Goal: Task Accomplishment & Management: Manage account settings

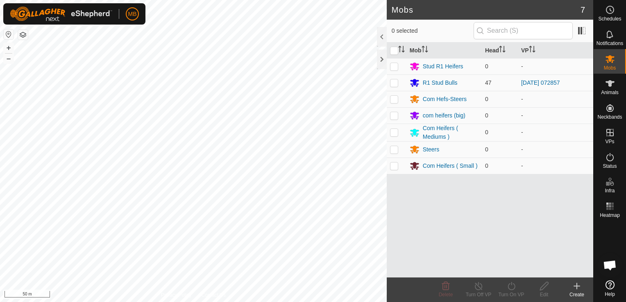
click at [10, 63] on div "+ –" at bounding box center [8, 53] width 11 height 21
click at [7, 60] on button "–" at bounding box center [9, 59] width 10 height 10
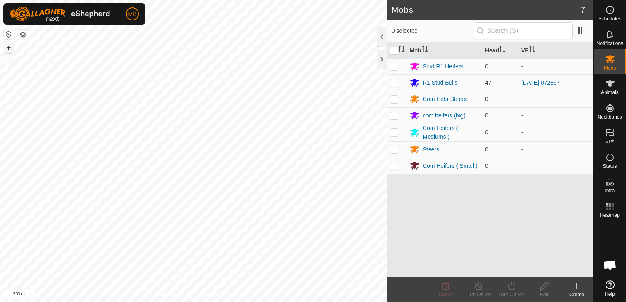
click at [8, 47] on button "+" at bounding box center [9, 48] width 10 height 10
click at [607, 93] on span "Animals" at bounding box center [610, 92] width 18 height 5
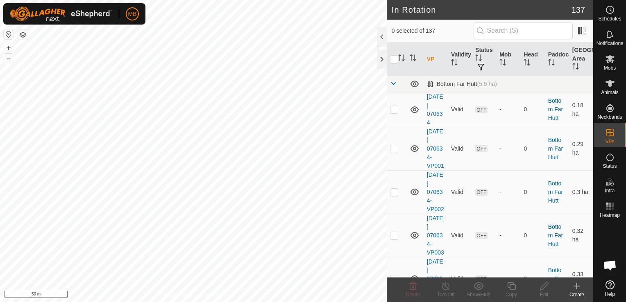
checkbox input "true"
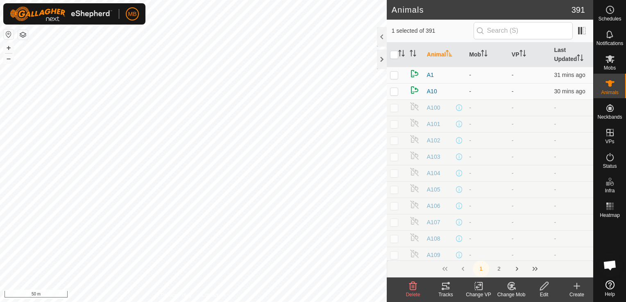
click at [513, 291] on div "Change Mob" at bounding box center [511, 294] width 33 height 7
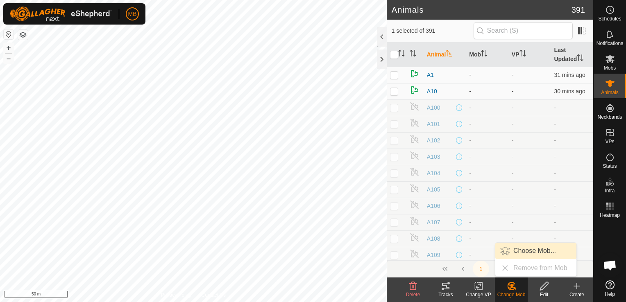
click at [521, 253] on link "Choose Mob..." at bounding box center [535, 251] width 81 height 16
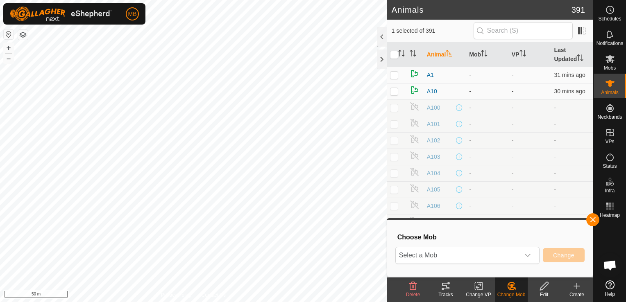
click at [521, 253] on div "dropdown trigger" at bounding box center [527, 255] width 16 height 16
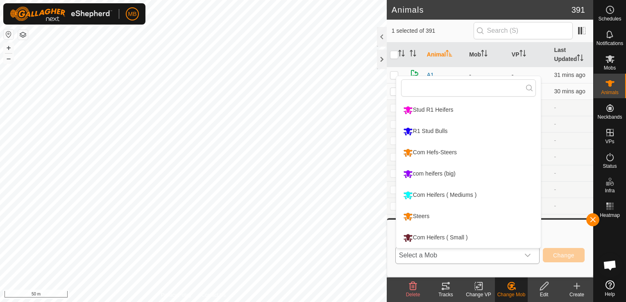
click at [467, 137] on li "R1 Stud Bulls" at bounding box center [468, 131] width 145 height 20
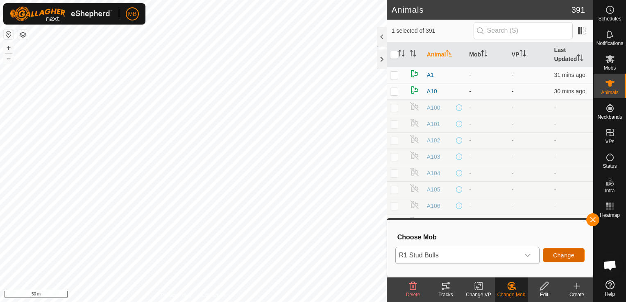
click at [563, 252] on span "Change" at bounding box center [563, 255] width 21 height 7
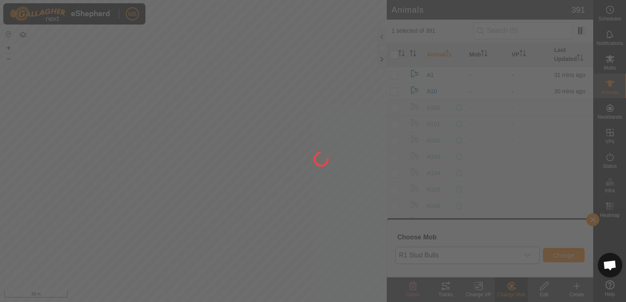
checkbox input "false"
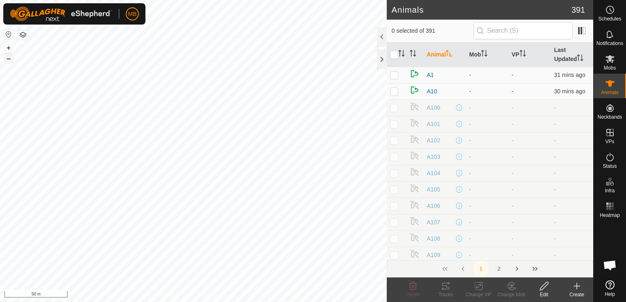
click at [8, 61] on button "–" at bounding box center [9, 59] width 10 height 10
click at [10, 55] on button "–" at bounding box center [9, 59] width 10 height 10
click at [6, 61] on button "–" at bounding box center [9, 59] width 10 height 10
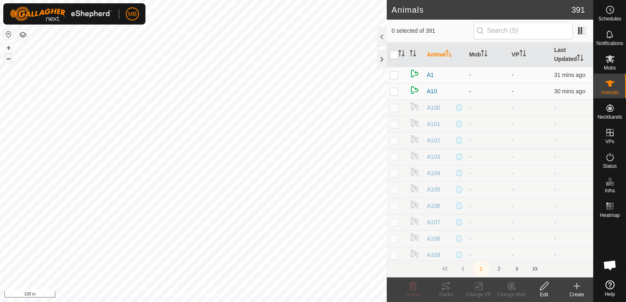
click at [6, 61] on button "–" at bounding box center [9, 59] width 10 height 10
click at [68, 144] on div "A202 2908419771 - - + – ⇧ i 100 m" at bounding box center [193, 151] width 387 height 302
click at [77, 42] on div "A202 2908419771 - - + – ⇧ i 100 m" at bounding box center [193, 151] width 387 height 302
click at [7, 59] on button "–" at bounding box center [9, 59] width 10 height 10
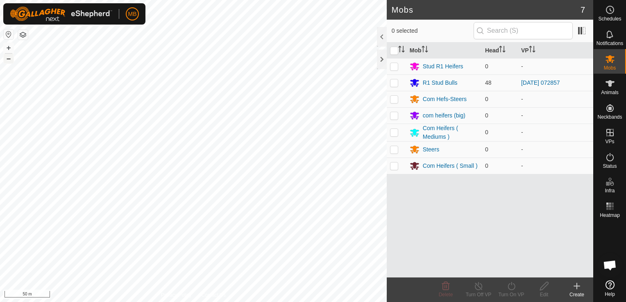
click at [5, 60] on button "–" at bounding box center [9, 59] width 10 height 10
click at [10, 47] on button "+" at bounding box center [9, 48] width 10 height 10
click at [66, 101] on div "A157 1229709013 - - + – ⇧ i 200 m" at bounding box center [193, 151] width 387 height 302
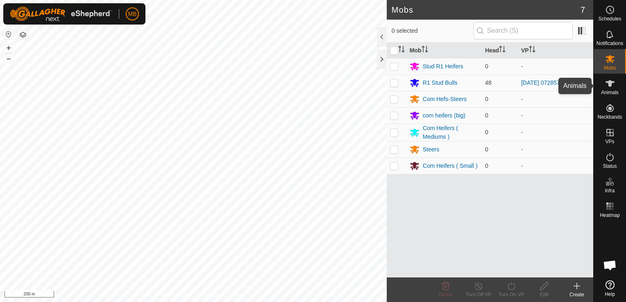
click at [607, 89] on es-animals-svg-icon at bounding box center [609, 83] width 15 height 13
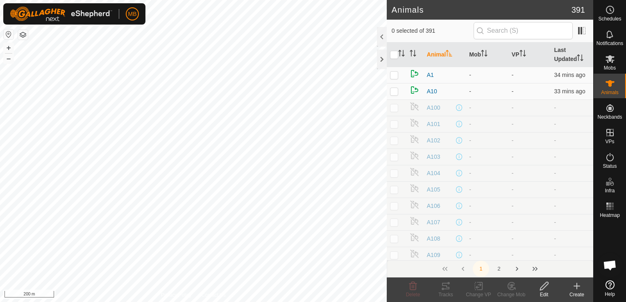
click at [82, 142] on div "WP 4 Type: trough Capacity: 100L Water Level: 100% Drinkable: Yes + – ⇧ i 200 m" at bounding box center [193, 151] width 387 height 302
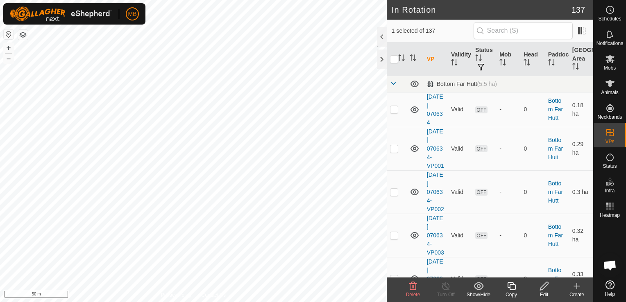
click at [210, 94] on div "WP 4 Type: trough Capacity: 100L Water Level: 100% Drinkable: Yes + – ⇧ i 50 m" at bounding box center [193, 151] width 387 height 302
click at [611, 92] on span "Animals" at bounding box center [610, 92] width 18 height 5
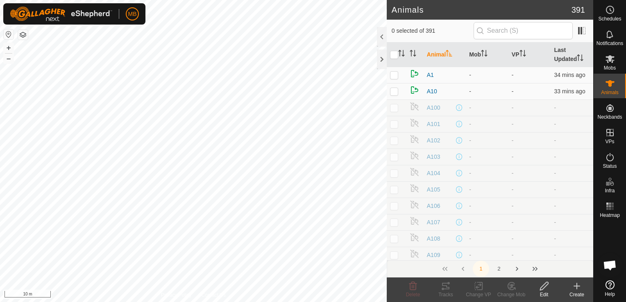
click at [262, 165] on div "A159 1749535967 - - + – ⇧ i 10 m" at bounding box center [193, 151] width 387 height 302
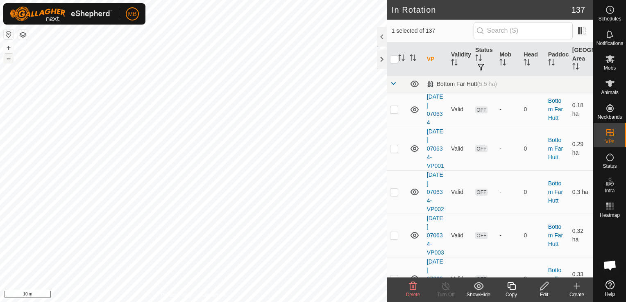
click at [9, 60] on button "–" at bounding box center [9, 59] width 10 height 10
click at [10, 60] on button "–" at bounding box center [9, 59] width 10 height 10
click at [608, 86] on icon at bounding box center [609, 83] width 9 height 7
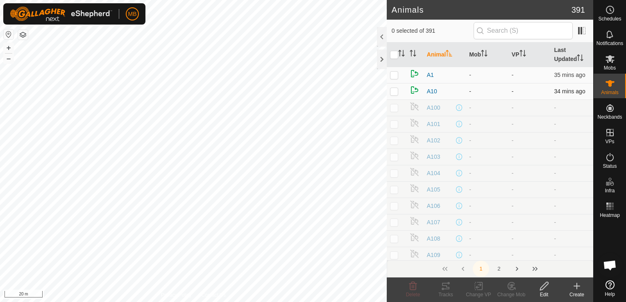
click at [61, 93] on div "A221 0468505871 - - + – ⇧ i 20 m" at bounding box center [193, 151] width 387 height 302
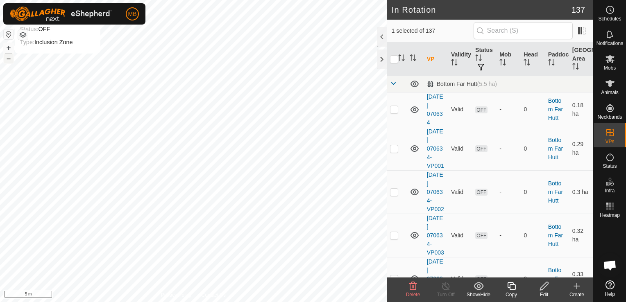
click at [7, 61] on button "–" at bounding box center [9, 59] width 10 height 10
click at [609, 91] on span "Animals" at bounding box center [610, 92] width 18 height 5
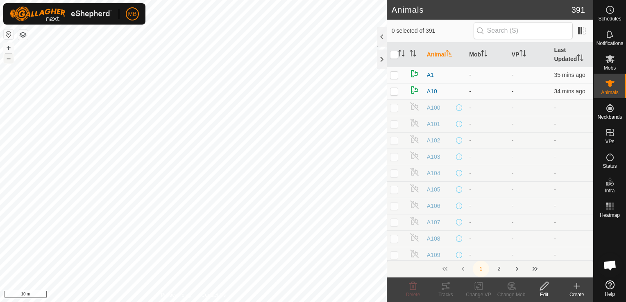
click at [9, 61] on button "–" at bounding box center [9, 59] width 10 height 10
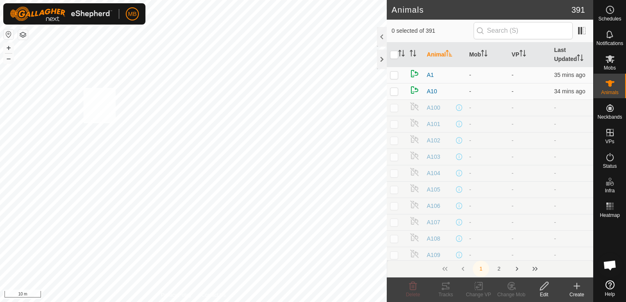
click at [84, 88] on div "A25 1614526391 - - + – ⇧ i 10 m" at bounding box center [193, 151] width 387 height 302
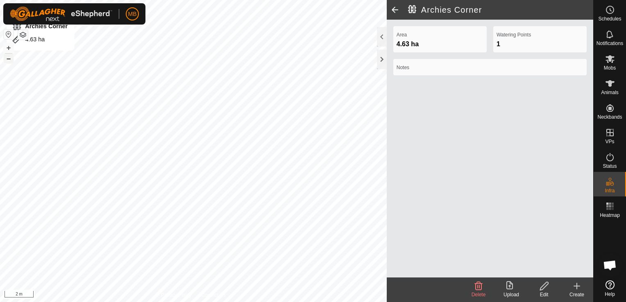
click at [10, 59] on button "–" at bounding box center [9, 59] width 10 height 10
click at [7, 62] on button "–" at bounding box center [9, 59] width 10 height 10
click at [0, 93] on html "MB Schedules Notifications Mobs Animals Neckbands VPs Status Infra Heatmap Help…" at bounding box center [313, 151] width 626 height 302
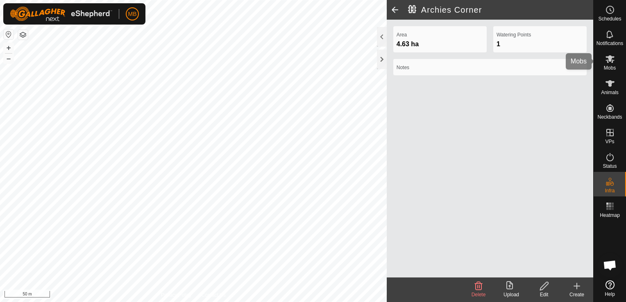
click at [616, 62] on es-mob-svg-icon at bounding box center [609, 58] width 15 height 13
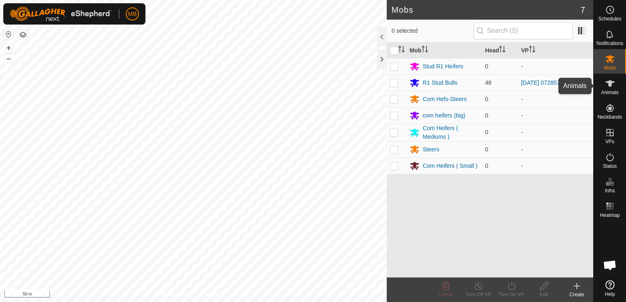
click at [610, 90] on span "Animals" at bounding box center [610, 92] width 18 height 5
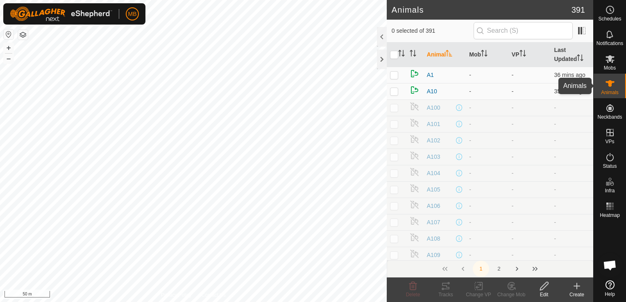
click at [611, 88] on es-animals-svg-icon at bounding box center [609, 83] width 15 height 13
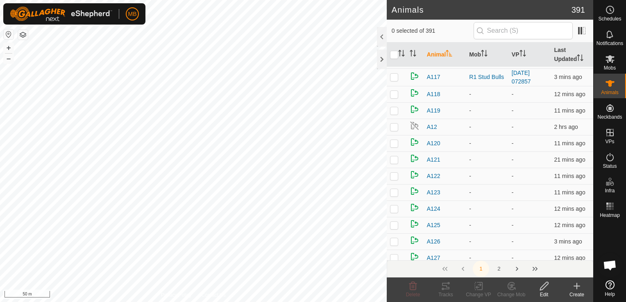
scroll to position [338, 0]
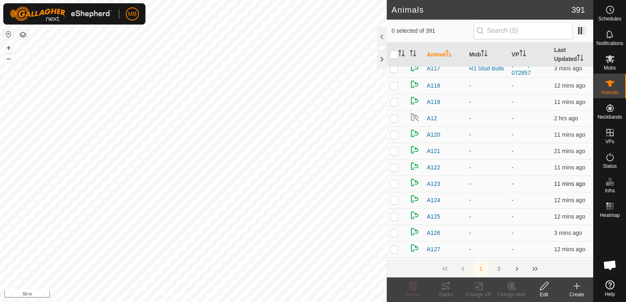
click at [393, 187] on td at bounding box center [397, 184] width 20 height 16
checkbox input "false"
click at [168, 164] on div "Archies Corner 4.63 ha + – ⇧ i 50 m" at bounding box center [193, 151] width 387 height 302
click at [181, 163] on div "Archies Corner 4.63 ha + – ⇧ i 2 m" at bounding box center [193, 151] width 387 height 302
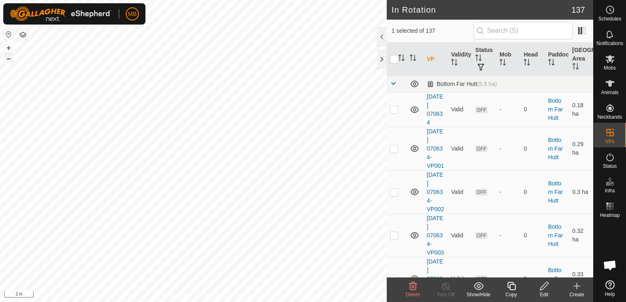
click at [9, 59] on button "–" at bounding box center [9, 59] width 10 height 10
checkbox input "true"
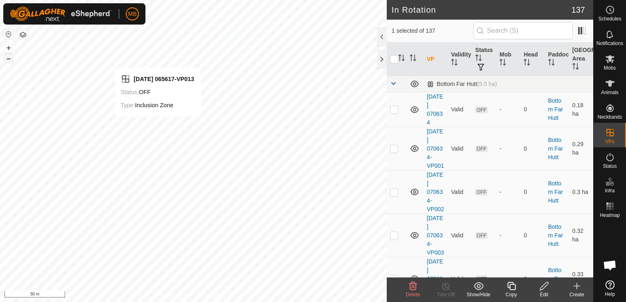
checkbox input "false"
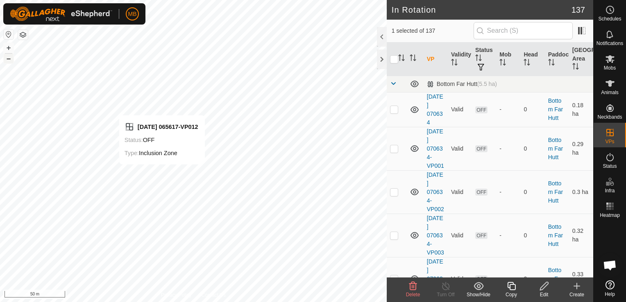
checkbox input "false"
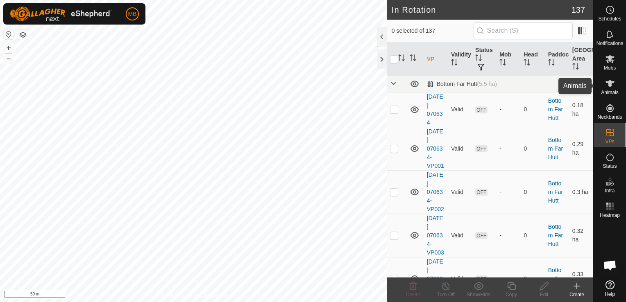
click at [608, 87] on icon at bounding box center [610, 84] width 10 height 10
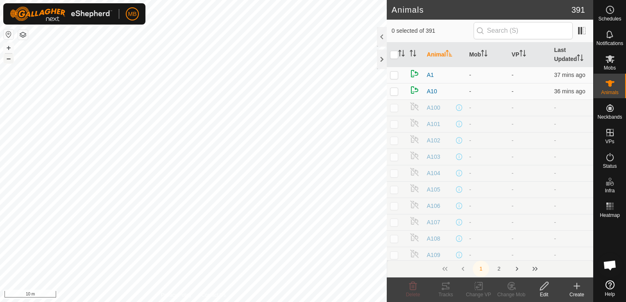
click at [8, 61] on button "–" at bounding box center [9, 59] width 10 height 10
click at [192, 63] on div "2025-09-03 065617-VP012 Status: OFF Type: Inclusion Zone + – ⇧ i 2 m" at bounding box center [193, 151] width 387 height 302
click at [9, 57] on button "–" at bounding box center [9, 59] width 10 height 10
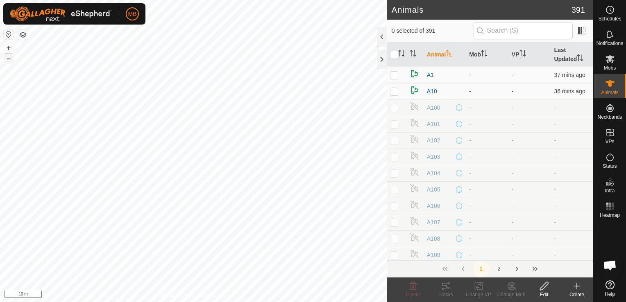
click at [9, 57] on button "–" at bounding box center [9, 59] width 10 height 10
checkbox input "true"
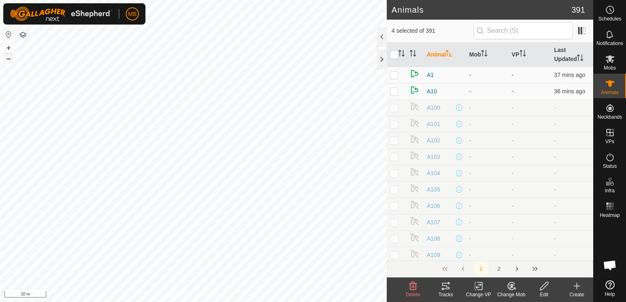
click at [10, 59] on button "–" at bounding box center [9, 59] width 10 height 10
click at [72, 45] on div "A210 0415602229 - - + – ⇧ i 20 m" at bounding box center [193, 151] width 387 height 302
checkbox input "true"
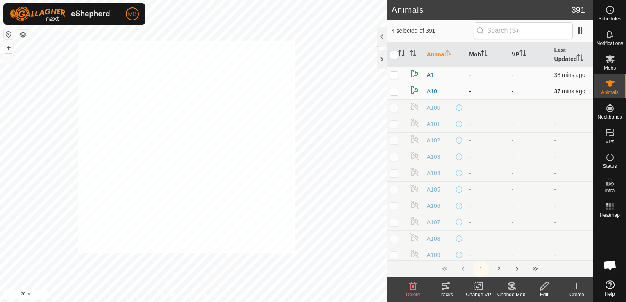
checkbox input "true"
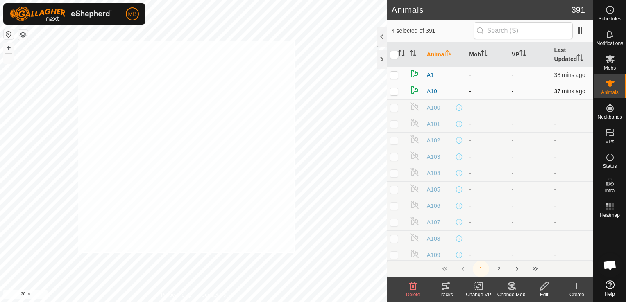
checkbox input "true"
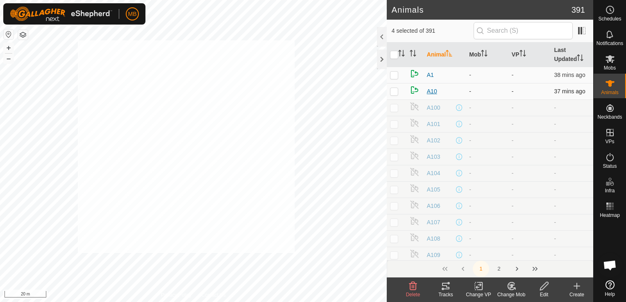
checkbox input "true"
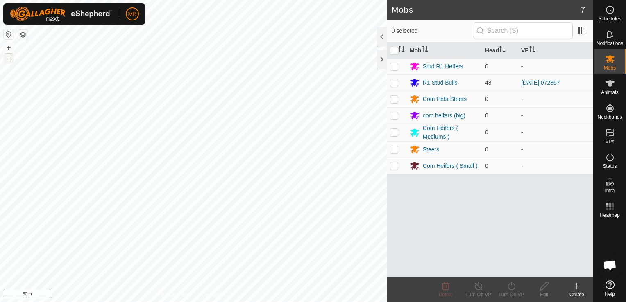
click at [7, 58] on button "–" at bounding box center [9, 59] width 10 height 10
click at [167, 302] on html "MB Schedules Notifications Mobs Animals Neckbands VPs Status Infra Heatmap Help…" at bounding box center [313, 151] width 626 height 302
click at [9, 47] on button "+" at bounding box center [9, 48] width 10 height 10
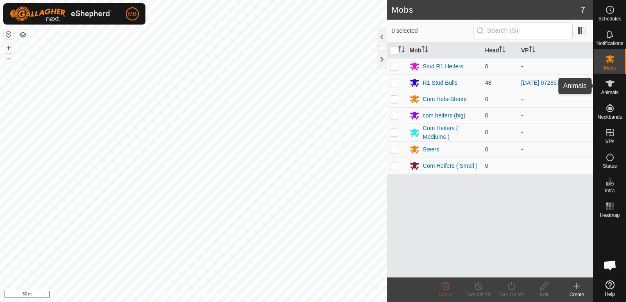
click at [613, 87] on icon at bounding box center [610, 84] width 10 height 10
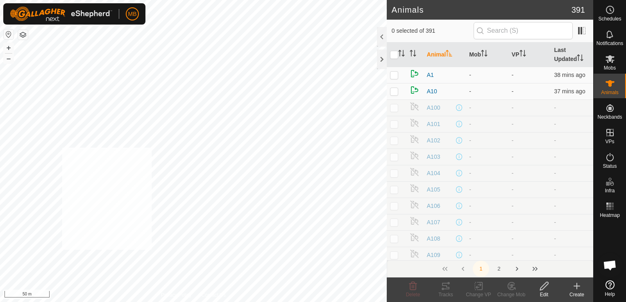
checkbox input "true"
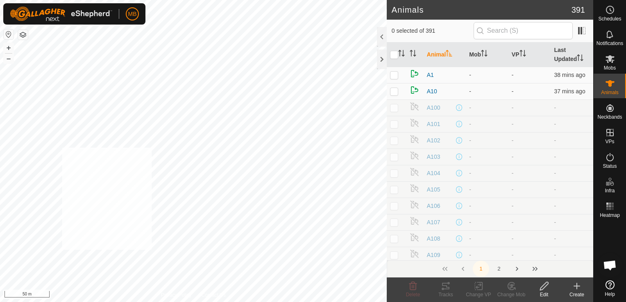
checkbox input "true"
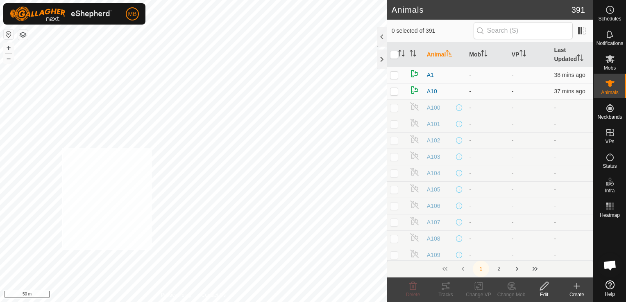
checkbox input "true"
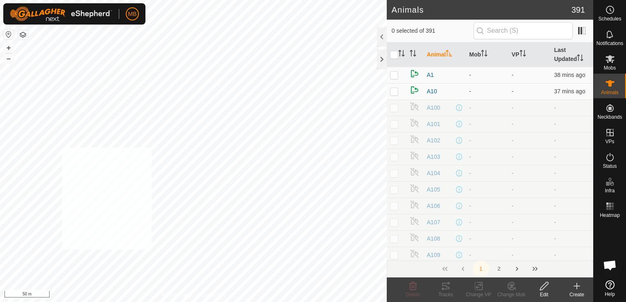
checkbox input "true"
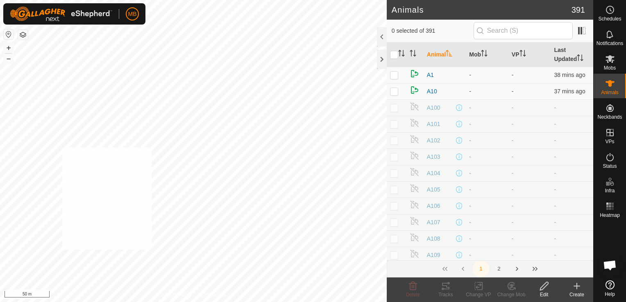
checkbox input "true"
click at [514, 292] on div "Change Mob" at bounding box center [511, 294] width 33 height 7
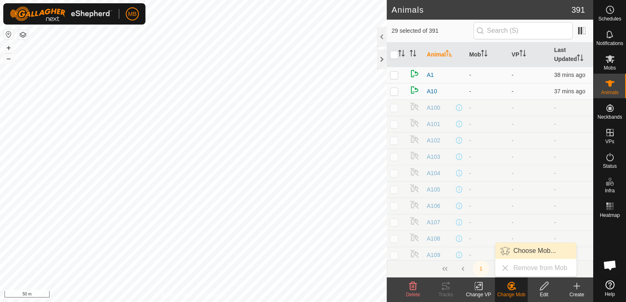
click at [529, 256] on link "Choose Mob..." at bounding box center [535, 251] width 81 height 16
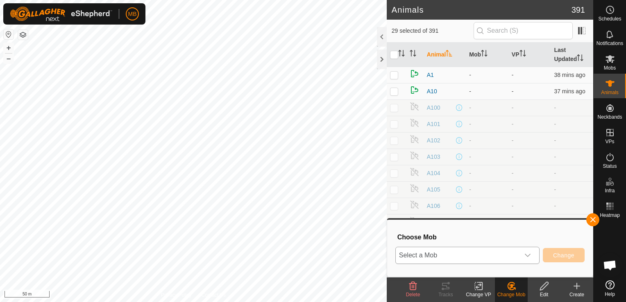
click at [528, 256] on icon "dropdown trigger" at bounding box center [527, 255] width 7 height 7
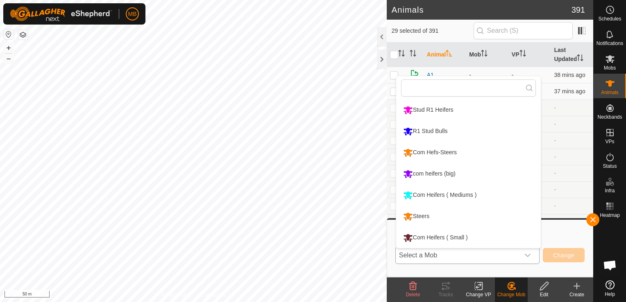
click at [457, 176] on li "com heifers (big)" at bounding box center [468, 174] width 145 height 20
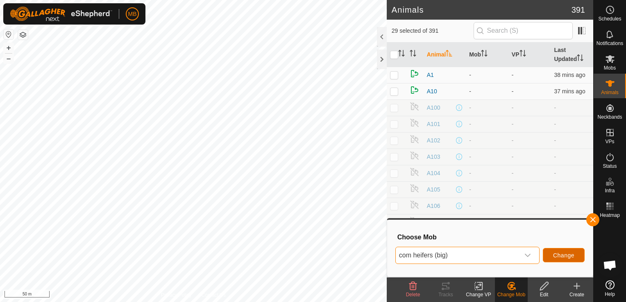
click at [562, 258] on span "Change" at bounding box center [563, 255] width 21 height 7
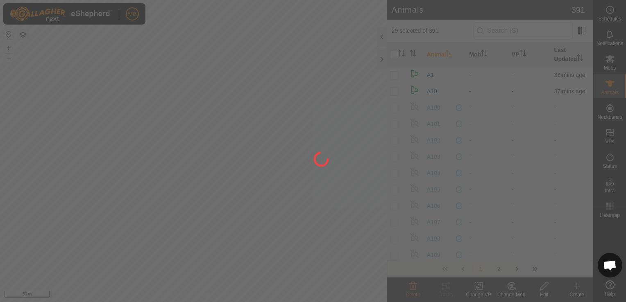
checkbox input "false"
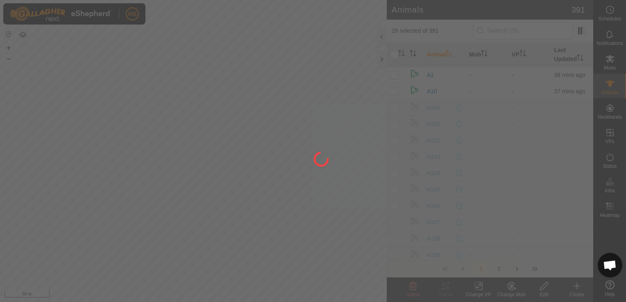
checkbox input "false"
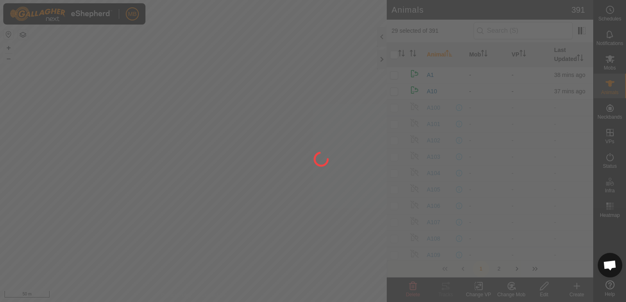
checkbox input "false"
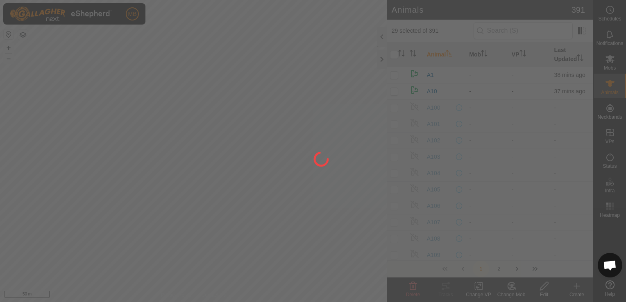
checkbox input "false"
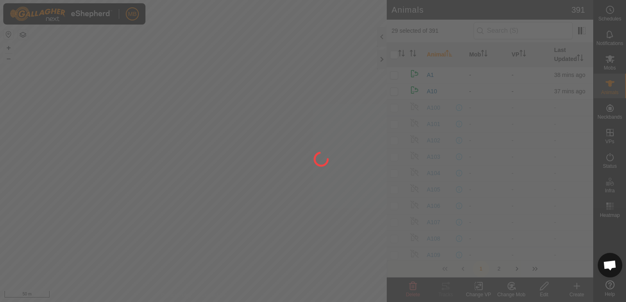
checkbox input "false"
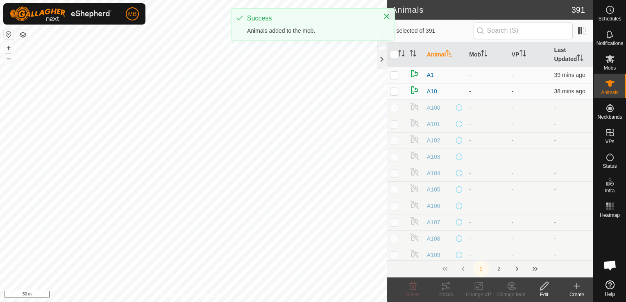
click at [204, 302] on html "MB Schedules Notifications Mobs Animals Neckbands VPs Status Infra Heatmap Help…" at bounding box center [313, 151] width 626 height 302
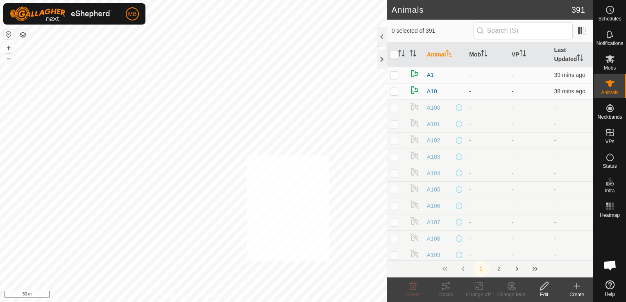
checkbox input "true"
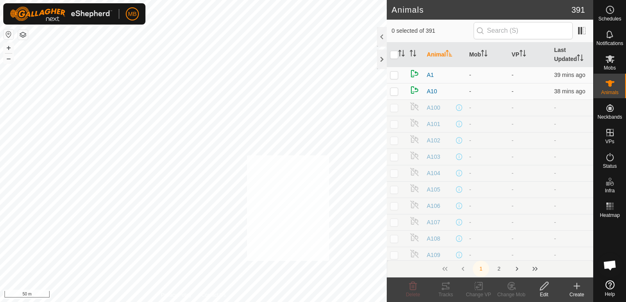
checkbox input "true"
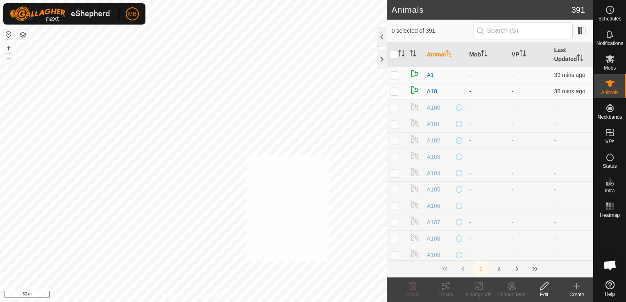
checkbox input "true"
checkbox input "false"
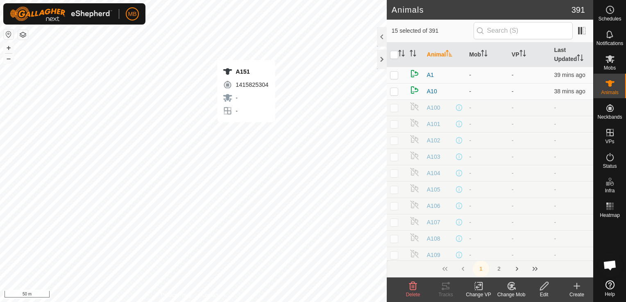
checkbox input "false"
checkbox input "true"
checkbox input "false"
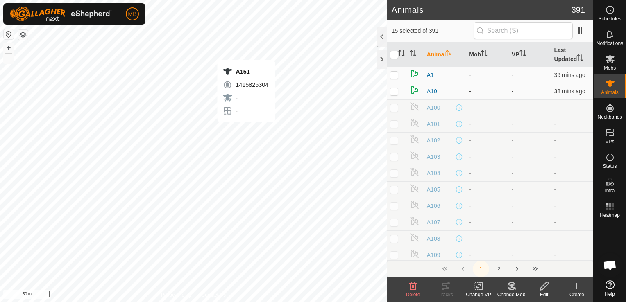
checkbox input "false"
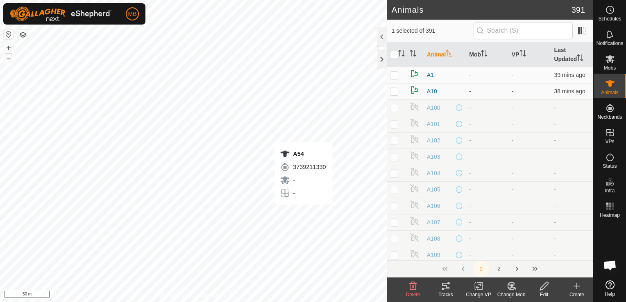
checkbox input "false"
click at [252, 62] on div "A183 0943212464 - - + – ⇧ i 50 m" at bounding box center [193, 151] width 387 height 302
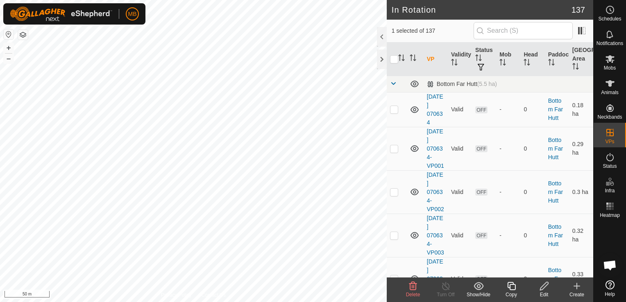
checkbox input "true"
checkbox input "false"
click at [609, 91] on span "Animals" at bounding box center [610, 92] width 18 height 5
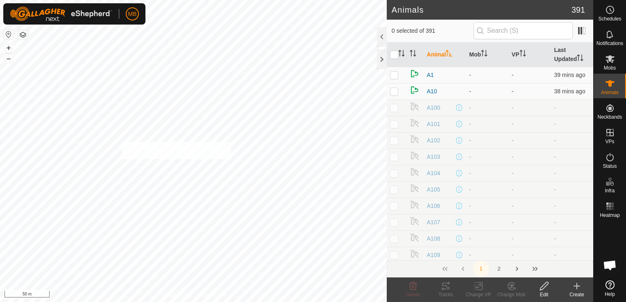
checkbox input "true"
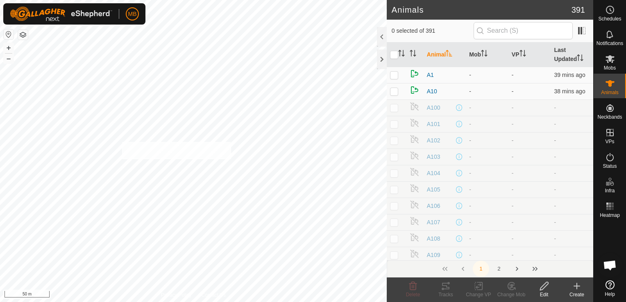
checkbox input "true"
click at [183, 170] on div "A184 2811178007 - - + – ⇧ i 50 m" at bounding box center [193, 151] width 387 height 302
checkbox input "true"
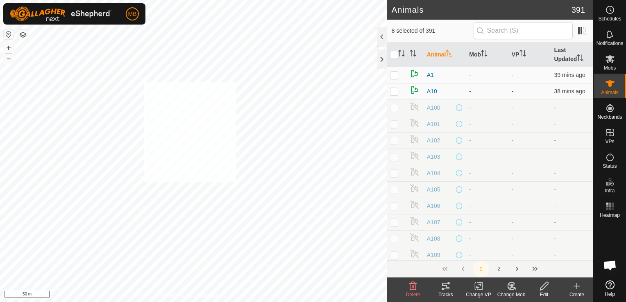
checkbox input "true"
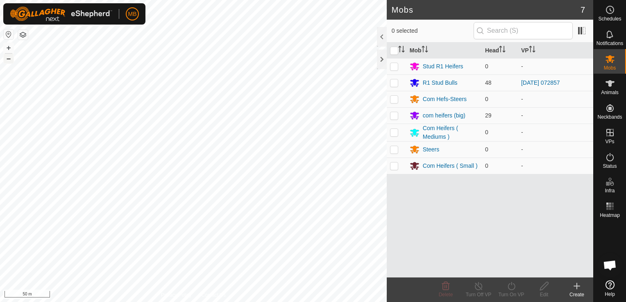
click at [10, 61] on button "–" at bounding box center [9, 59] width 10 height 10
click at [9, 61] on button "–" at bounding box center [9, 59] width 10 height 10
click at [148, 302] on html "MB Schedules Notifications Mobs Animals Neckbands VPs Status Infra Heatmap Help…" at bounding box center [313, 151] width 626 height 302
click at [9, 47] on button "+" at bounding box center [9, 48] width 10 height 10
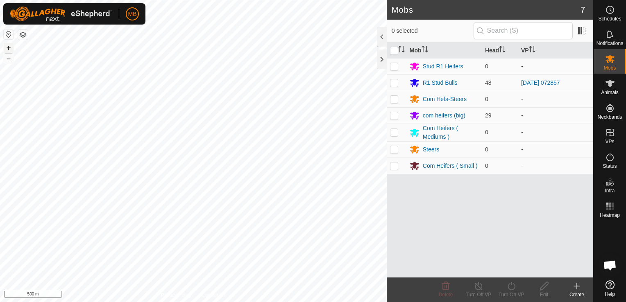
click at [9, 47] on button "+" at bounding box center [9, 48] width 10 height 10
click at [435, 167] on div "Mobs 7 0 selected Mob Head VP Stud R1 Heifers 0 - R1 Stud Bulls 48 2025-09-20 0…" at bounding box center [296, 151] width 593 height 302
click at [175, 76] on div "A141 4152305422 - - + – ⇧ i 50 m" at bounding box center [193, 151] width 387 height 302
click at [608, 86] on icon at bounding box center [610, 84] width 10 height 10
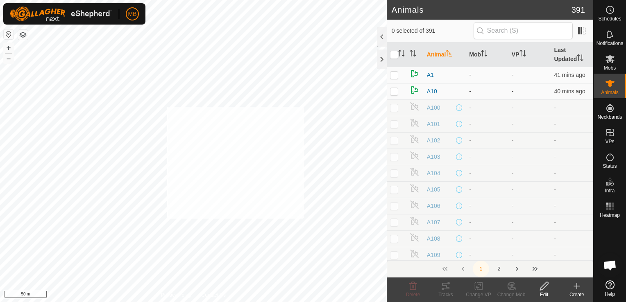
click at [174, 96] on div "A141 4152305422 - - + – ⇧ i 50 m" at bounding box center [193, 151] width 387 height 302
checkbox input "true"
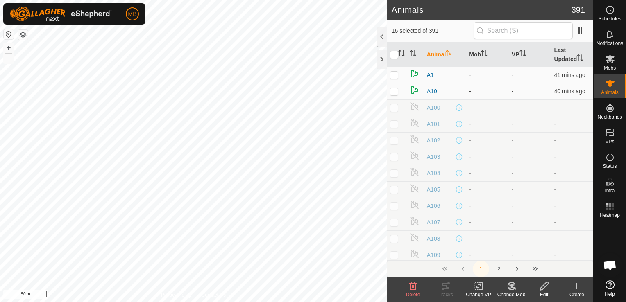
checkbox input "true"
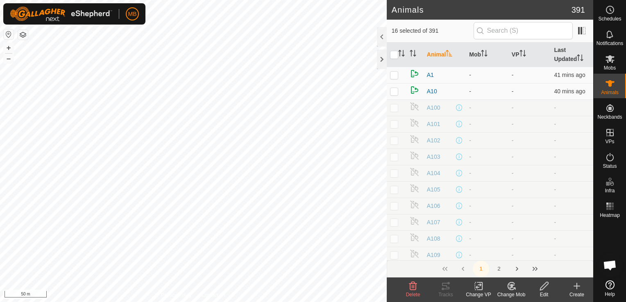
checkbox input "true"
click at [174, 93] on div "A141 4152305422 - - + – ⇧ i 50 m" at bounding box center [193, 151] width 387 height 302
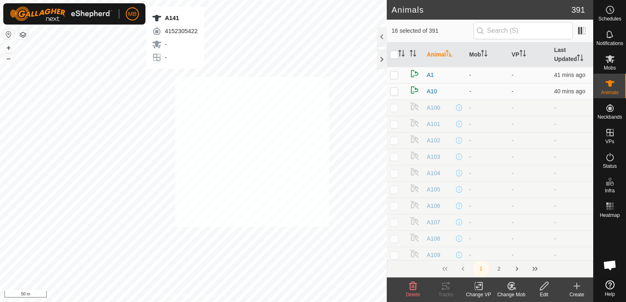
click at [170, 78] on div "A141 4152305422 - - + – ⇧ i 50 m" at bounding box center [193, 151] width 387 height 302
checkbox input "true"
click at [510, 293] on div "Change Mob" at bounding box center [511, 294] width 33 height 7
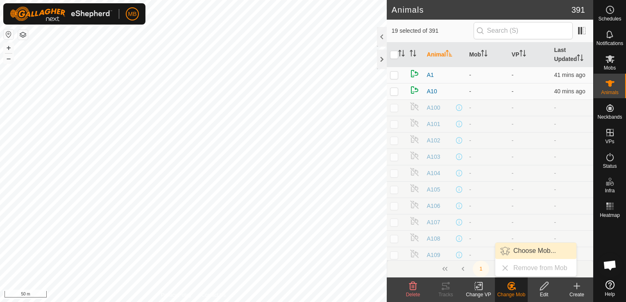
click at [530, 252] on link "Choose Mob..." at bounding box center [535, 251] width 81 height 16
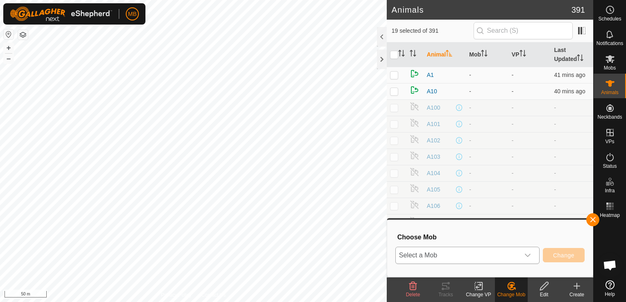
click at [529, 261] on div "dropdown trigger" at bounding box center [527, 255] width 16 height 16
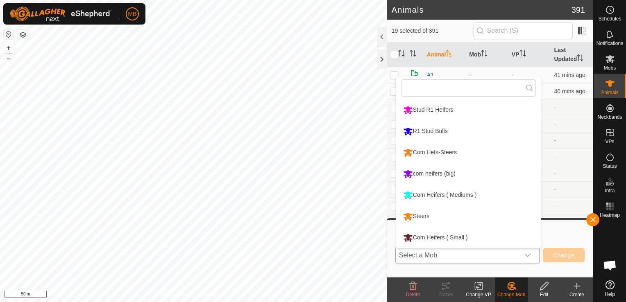
click at [485, 197] on li "Com Heifers ( Mediums )" at bounding box center [468, 195] width 145 height 20
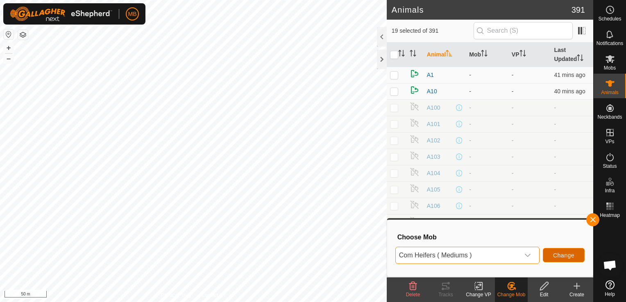
click at [556, 261] on button "Change" at bounding box center [564, 255] width 42 height 14
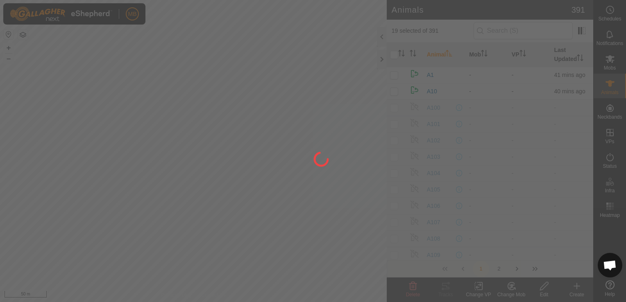
checkbox input "false"
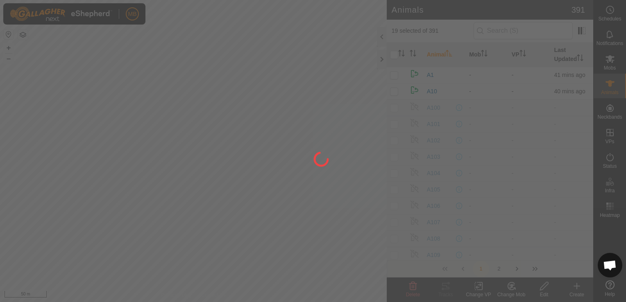
checkbox input "false"
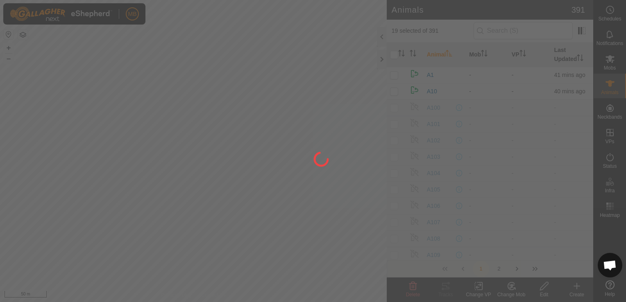
checkbox input "false"
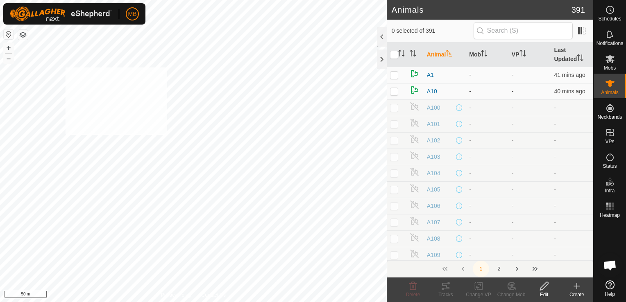
checkbox input "true"
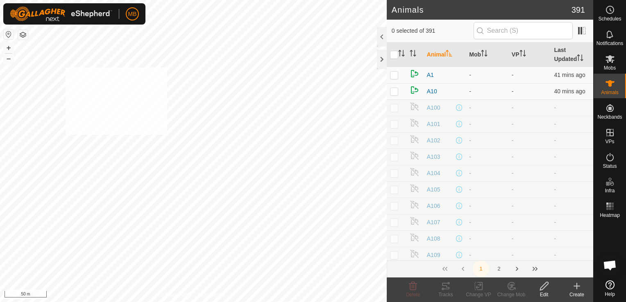
checkbox input "true"
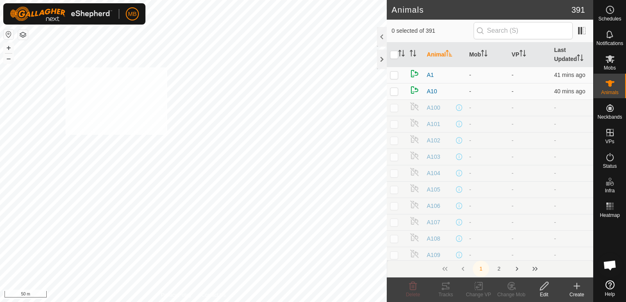
checkbox input "true"
click at [509, 290] on icon at bounding box center [511, 286] width 10 height 10
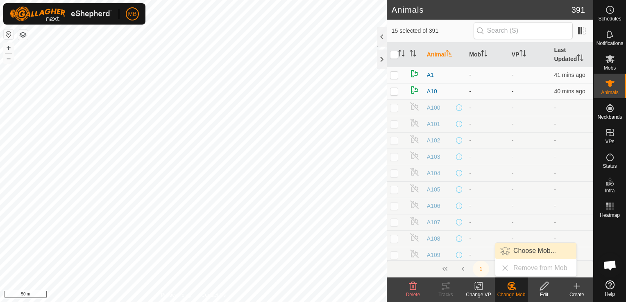
click at [525, 248] on link "Choose Mob..." at bounding box center [535, 251] width 81 height 16
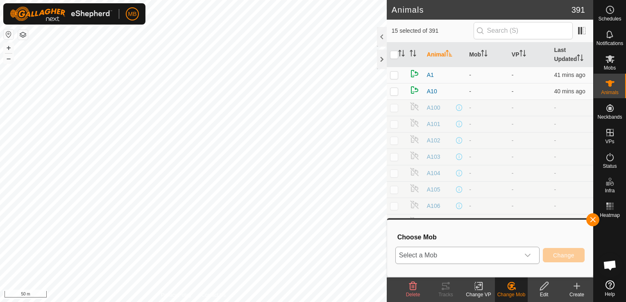
click at [531, 256] on icon "dropdown trigger" at bounding box center [527, 255] width 7 height 7
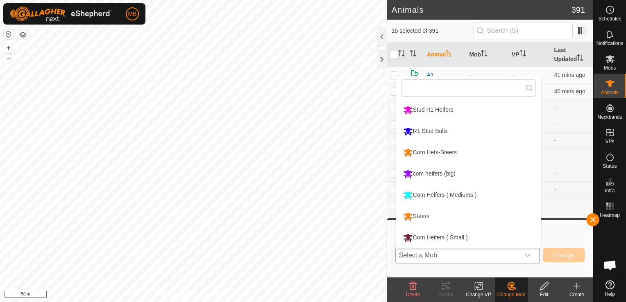
click at [489, 222] on li "Steers" at bounding box center [468, 216] width 145 height 20
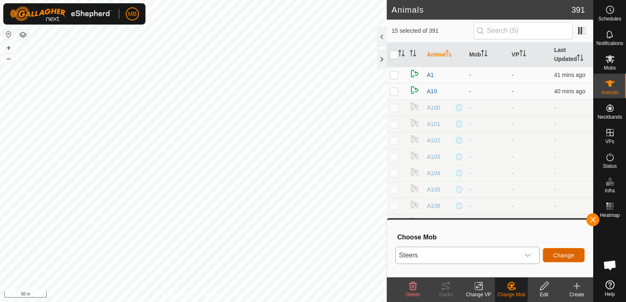
click at [554, 256] on span "Change" at bounding box center [563, 255] width 21 height 7
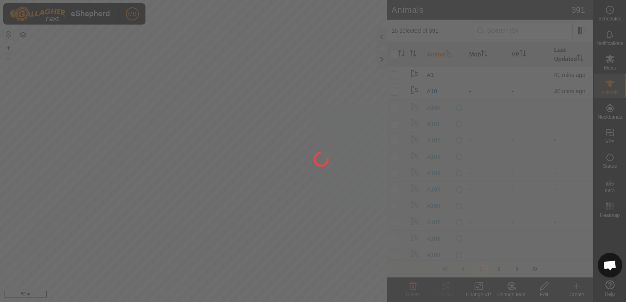
checkbox input "false"
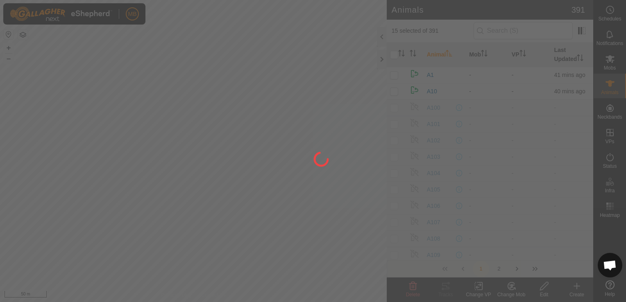
checkbox input "false"
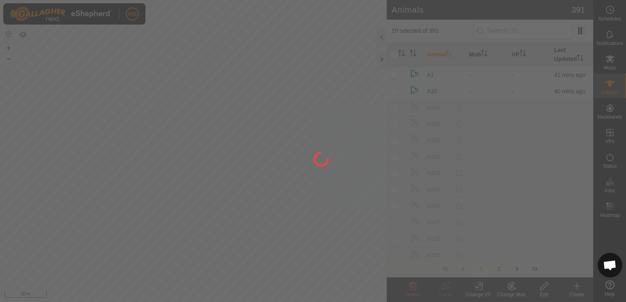
checkbox input "false"
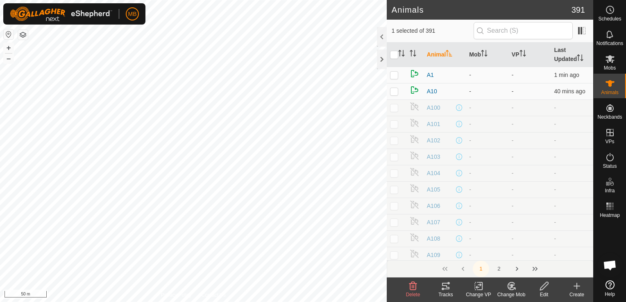
click at [511, 294] on div "Change Mob" at bounding box center [511, 294] width 33 height 7
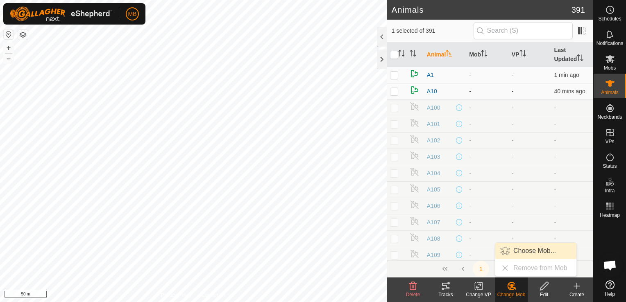
click at [526, 250] on link "Choose Mob..." at bounding box center [535, 251] width 81 height 16
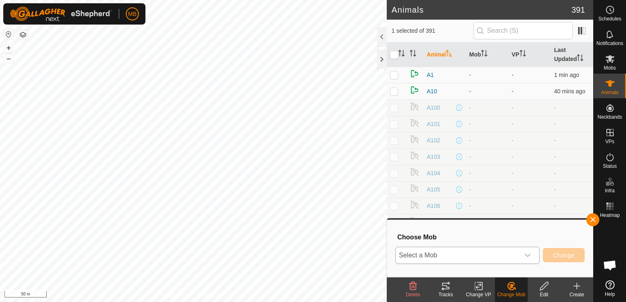
click at [524, 256] on div "dropdown trigger" at bounding box center [527, 255] width 16 height 16
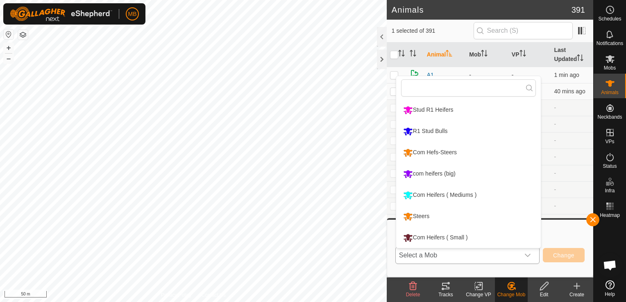
click at [470, 211] on li "Steers" at bounding box center [468, 216] width 145 height 20
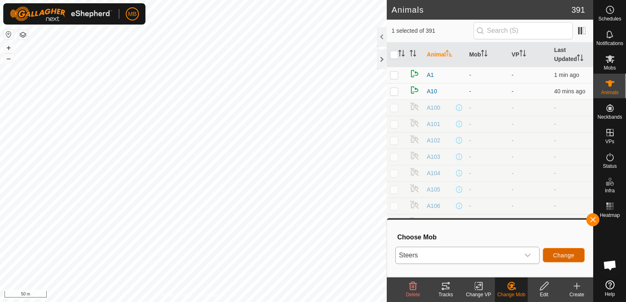
click at [570, 258] on span "Change" at bounding box center [563, 255] width 21 height 7
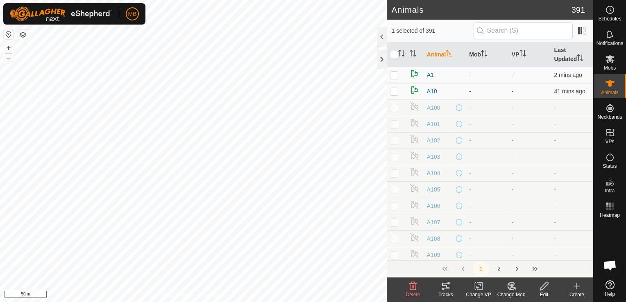
click at [510, 287] on icon at bounding box center [510, 288] width 2 height 2
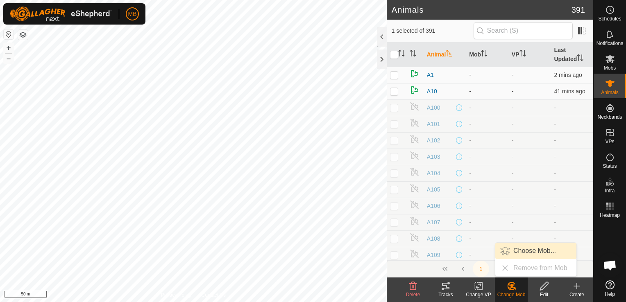
click at [525, 253] on link "Choose Mob..." at bounding box center [535, 251] width 81 height 16
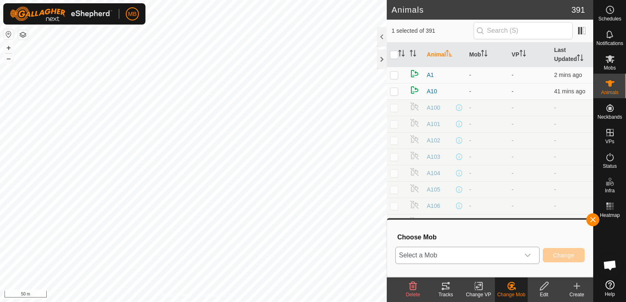
click at [526, 255] on icon "dropdown trigger" at bounding box center [527, 255] width 7 height 7
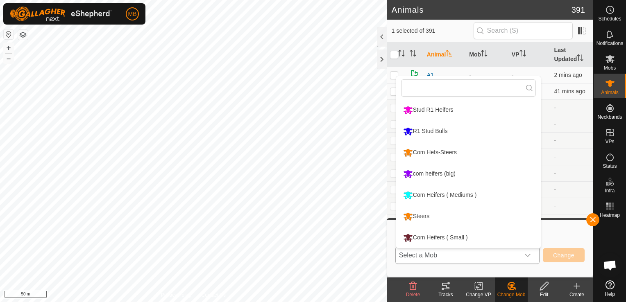
click at [481, 217] on li "Steers" at bounding box center [468, 216] width 145 height 20
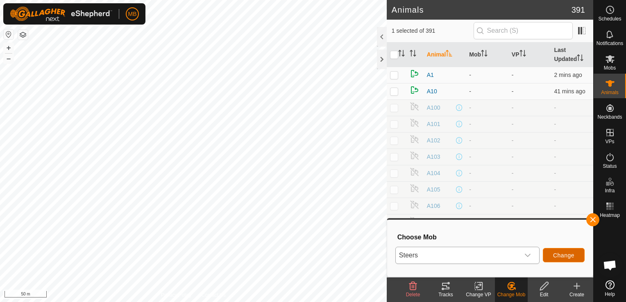
click at [553, 253] on span "Change" at bounding box center [563, 255] width 21 height 7
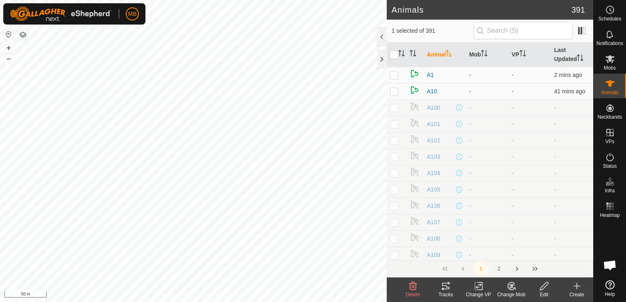
click at [514, 292] on div "Change Mob" at bounding box center [511, 294] width 33 height 7
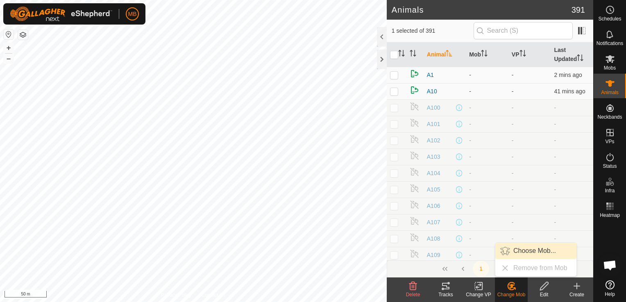
click at [527, 250] on link "Choose Mob..." at bounding box center [535, 251] width 81 height 16
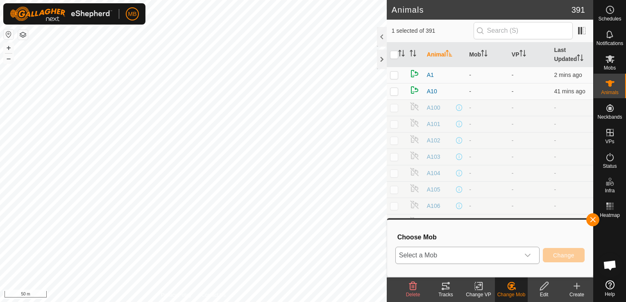
click at [527, 254] on icon "dropdown trigger" at bounding box center [527, 255] width 7 height 7
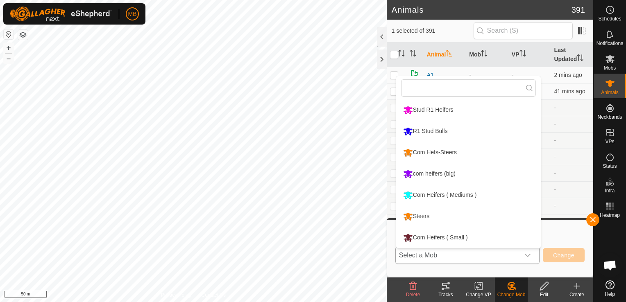
click at [491, 215] on li "Steers" at bounding box center [468, 216] width 145 height 20
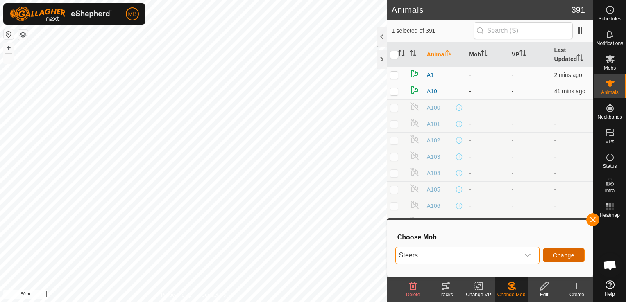
click at [573, 259] on button "Change" at bounding box center [564, 255] width 42 height 14
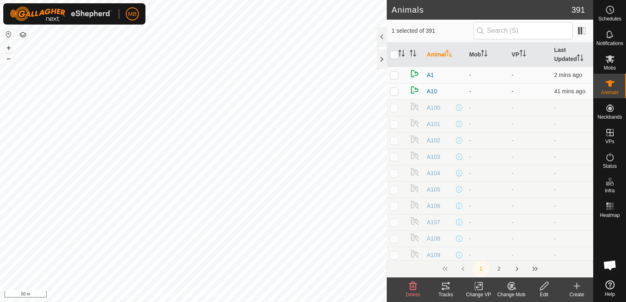
click at [511, 296] on div "Change Mob" at bounding box center [511, 294] width 33 height 7
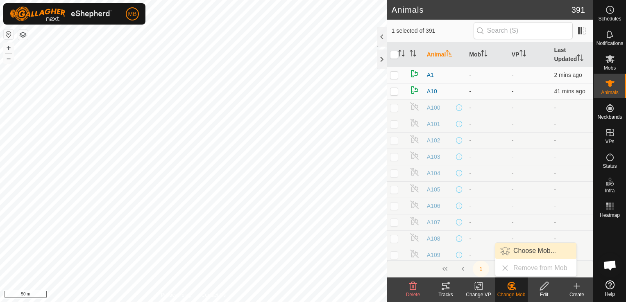
click at [527, 247] on link "Choose Mob..." at bounding box center [535, 251] width 81 height 16
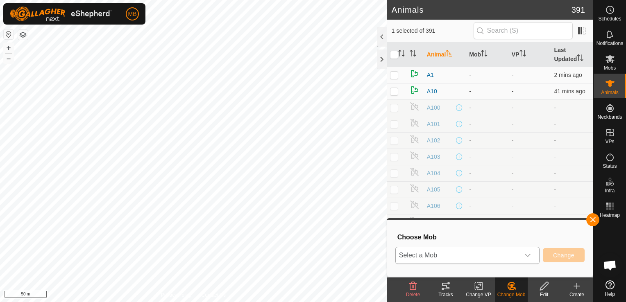
click at [533, 260] on div "dropdown trigger" at bounding box center [527, 255] width 16 height 16
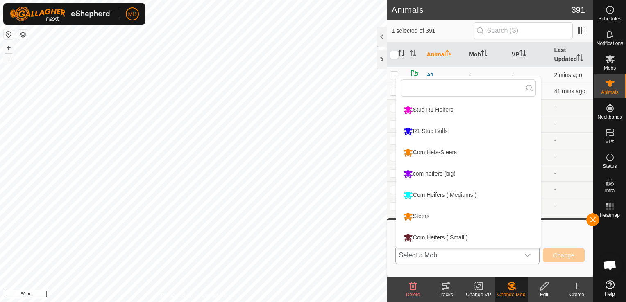
click at [479, 212] on li "Steers" at bounding box center [468, 216] width 145 height 20
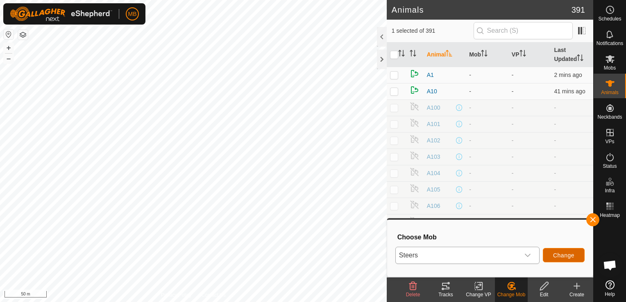
click at [552, 253] on button "Change" at bounding box center [564, 255] width 42 height 14
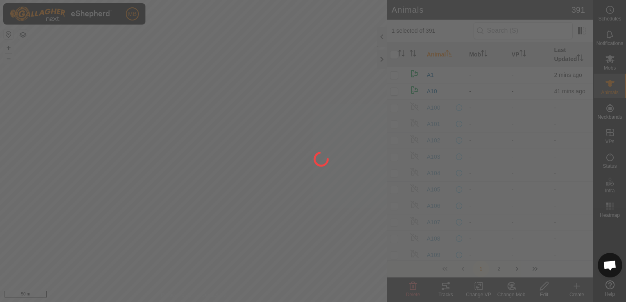
checkbox input "false"
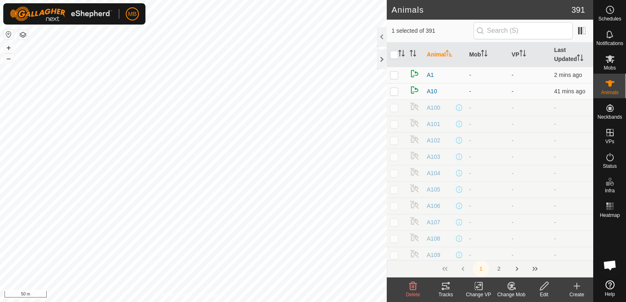
click at [508, 294] on div "Change Mob" at bounding box center [511, 294] width 33 height 7
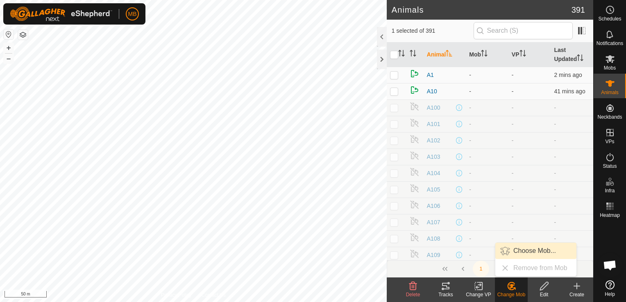
click at [526, 254] on link "Choose Mob..." at bounding box center [535, 251] width 81 height 16
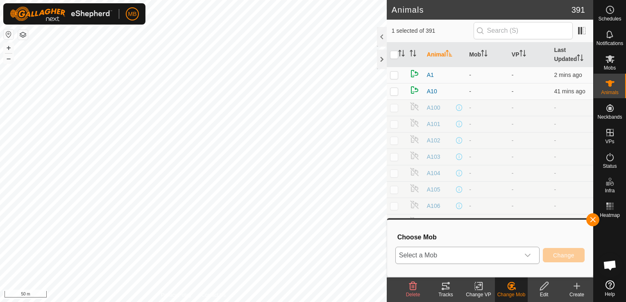
click at [530, 255] on icon "dropdown trigger" at bounding box center [528, 255] width 6 height 3
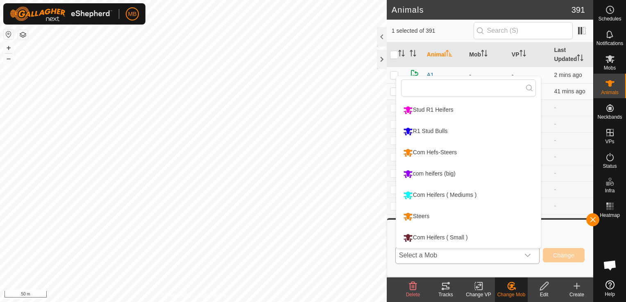
click at [444, 213] on li "Steers" at bounding box center [468, 216] width 145 height 20
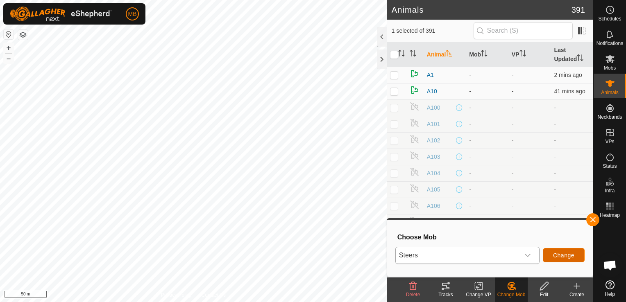
click at [562, 253] on span "Change" at bounding box center [563, 255] width 21 height 7
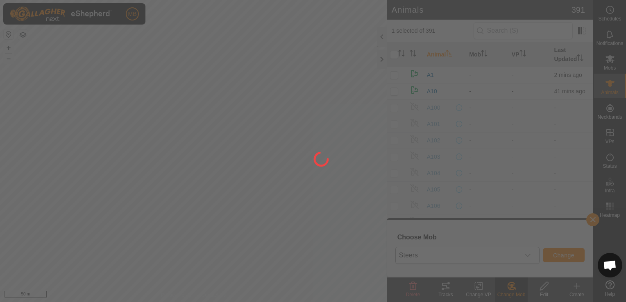
checkbox input "false"
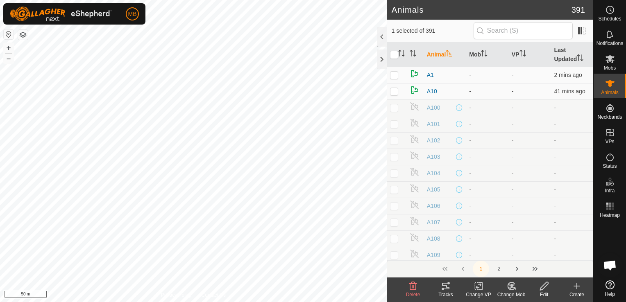
click at [506, 293] on div "Change Mob" at bounding box center [511, 294] width 33 height 7
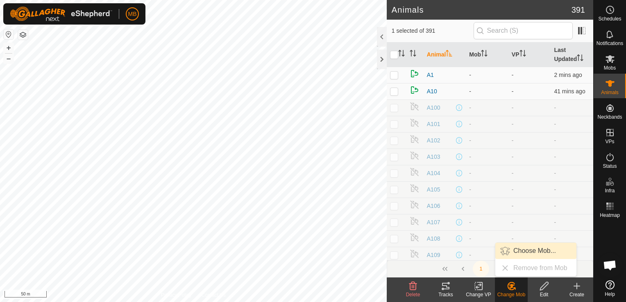
click at [516, 256] on link "Choose Mob..." at bounding box center [535, 251] width 81 height 16
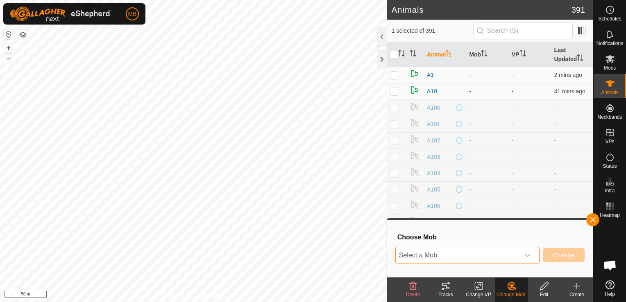
click at [509, 261] on span "Select a Mob" at bounding box center [458, 255] width 124 height 16
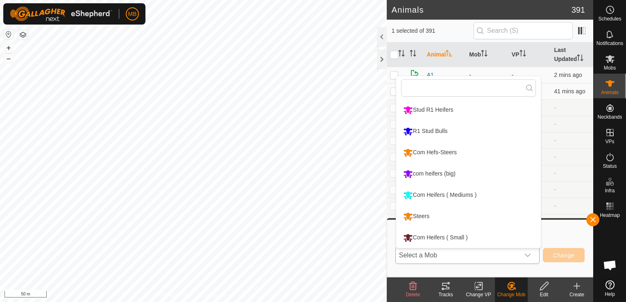
click at [469, 199] on li "Com Heifers ( Mediums )" at bounding box center [468, 195] width 145 height 20
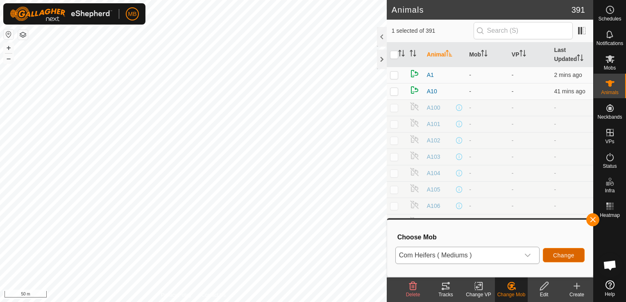
click at [558, 255] on span "Change" at bounding box center [563, 255] width 21 height 7
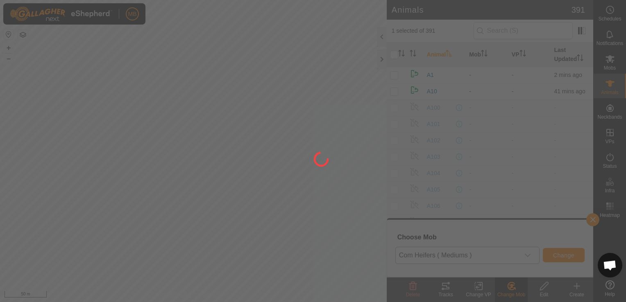
checkbox input "false"
